Goal: Task Accomplishment & Management: Use online tool/utility

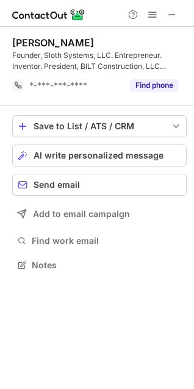
scroll to position [257, 194]
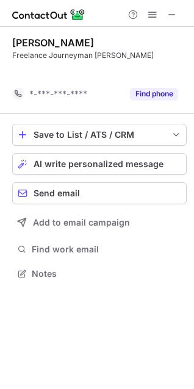
scroll to position [246, 194]
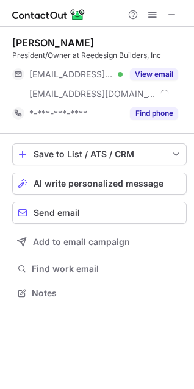
scroll to position [285, 194]
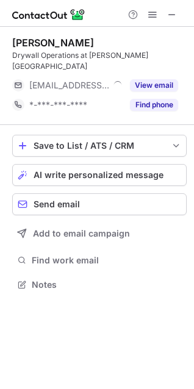
scroll to position [265, 194]
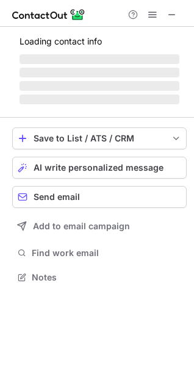
scroll to position [285, 194]
